Goal: Task Accomplishment & Management: Manage account settings

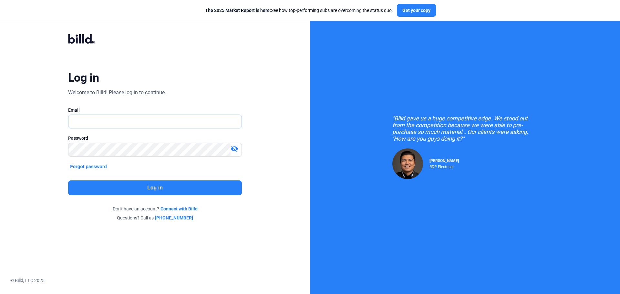
click at [103, 118] on input "text" at bounding box center [151, 121] width 166 height 13
type input "[EMAIL_ADDRESS][DOMAIN_NAME]"
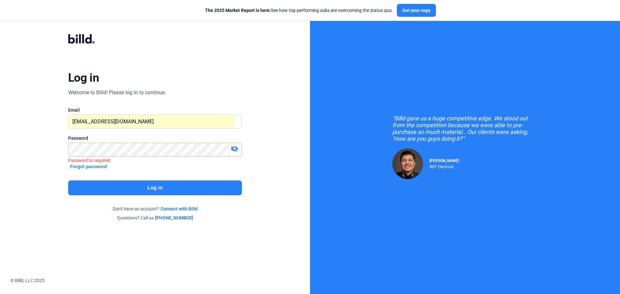
drag, startPoint x: 82, startPoint y: 138, endPoint x: 85, endPoint y: 142, distance: 4.5
click at [82, 138] on div "Password" at bounding box center [155, 138] width 174 height 6
click at [117, 185] on button "Log in" at bounding box center [155, 187] width 174 height 15
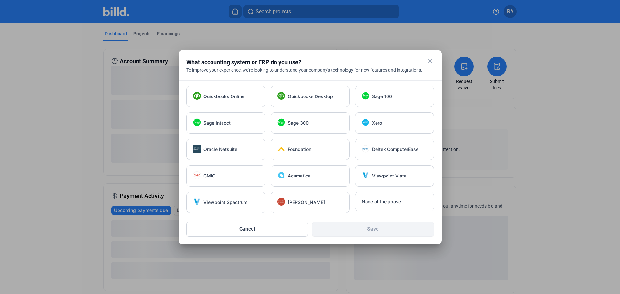
click at [426, 61] on mat-icon "close" at bounding box center [430, 61] width 8 height 8
